Goal: Check status

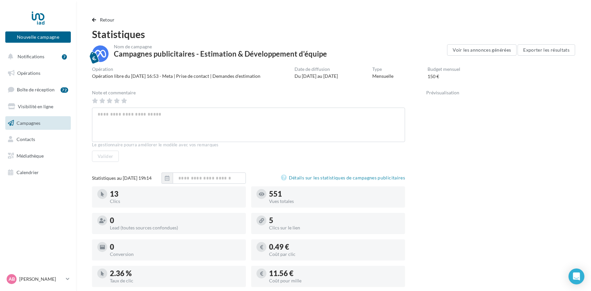
scroll to position [124, 0]
click at [107, 22] on span "Retour" at bounding box center [107, 20] width 15 height 6
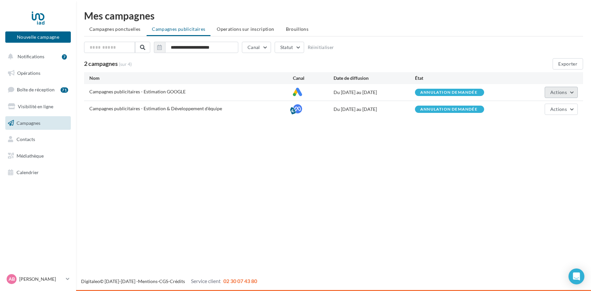
click at [561, 94] on span "Actions" at bounding box center [558, 92] width 17 height 6
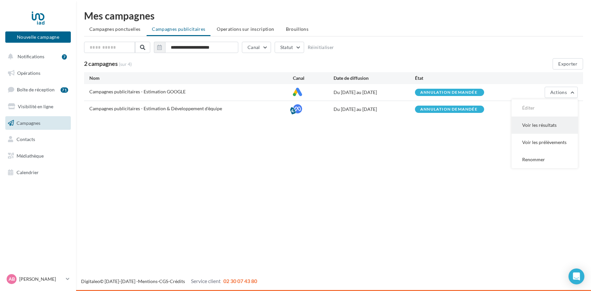
click at [530, 126] on button "Voir les résultats" at bounding box center [545, 124] width 66 height 17
